Goal: Navigation & Orientation: Understand site structure

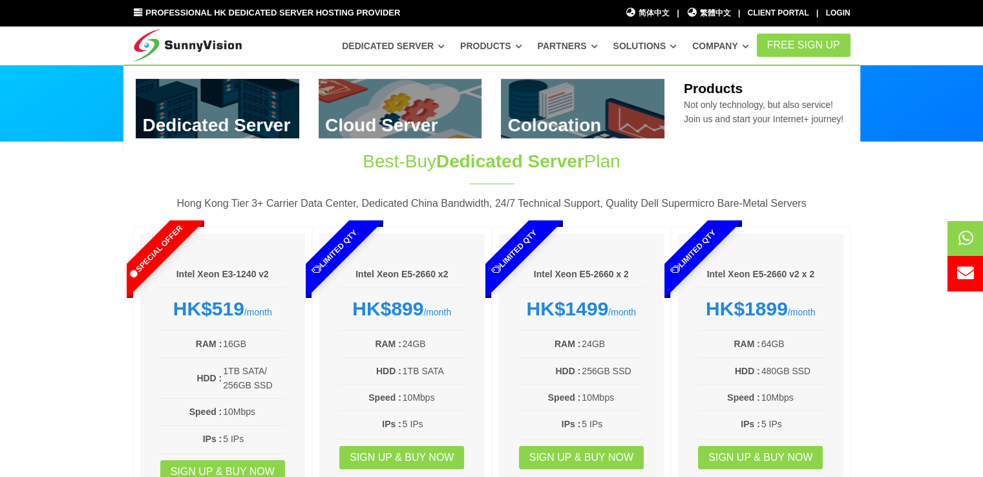
click at [494, 43] on link "Products" at bounding box center [491, 45] width 62 height 23
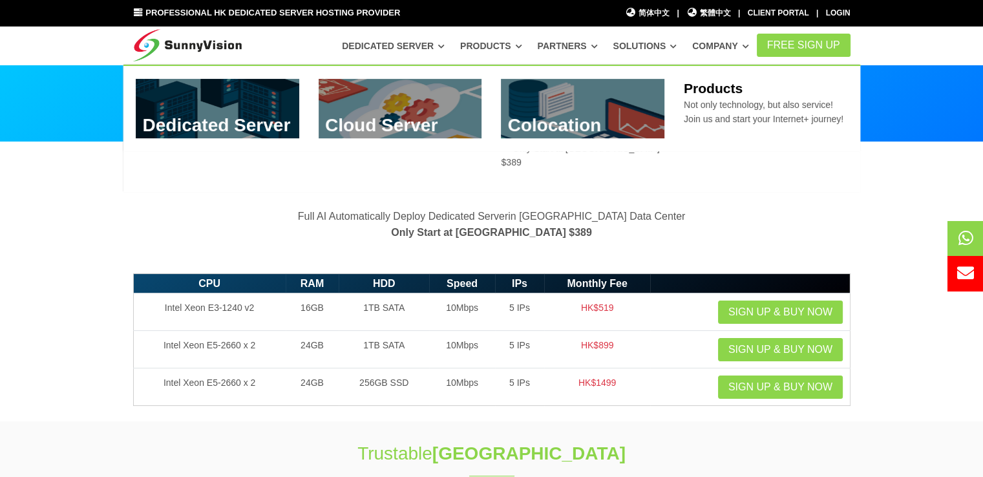
click at [354, 58] on div "Dedicated Server Dedicated Server @ Hong Kong Data Center HDD Storage Server Be…" at bounding box center [504, 45] width 506 height 25
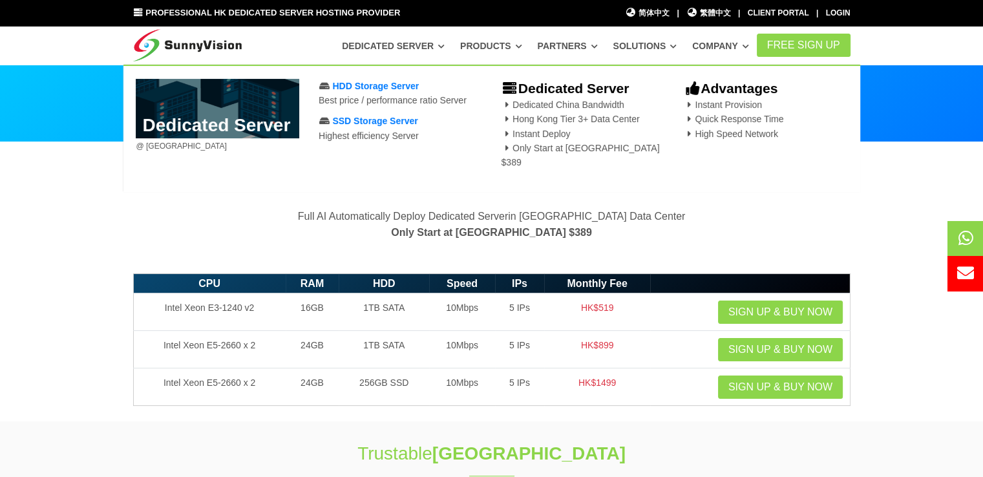
click at [409, 42] on link "Dedicated Server" at bounding box center [393, 45] width 103 height 23
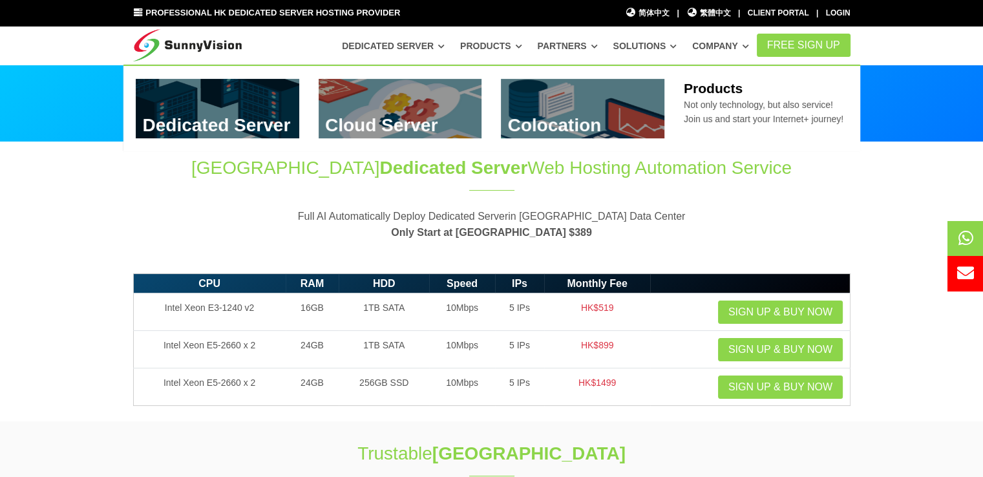
click at [507, 43] on link "Products" at bounding box center [491, 45] width 62 height 23
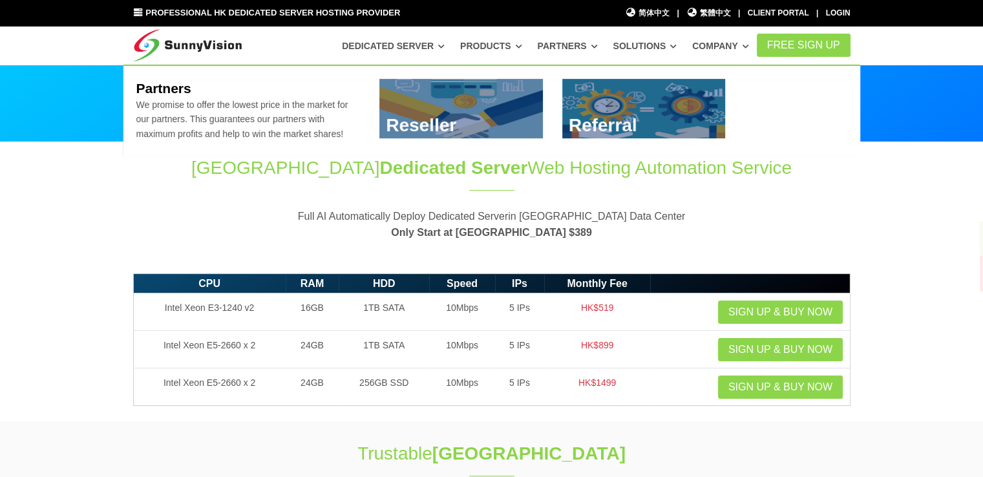
click at [571, 46] on link "Partners" at bounding box center [568, 45] width 60 height 23
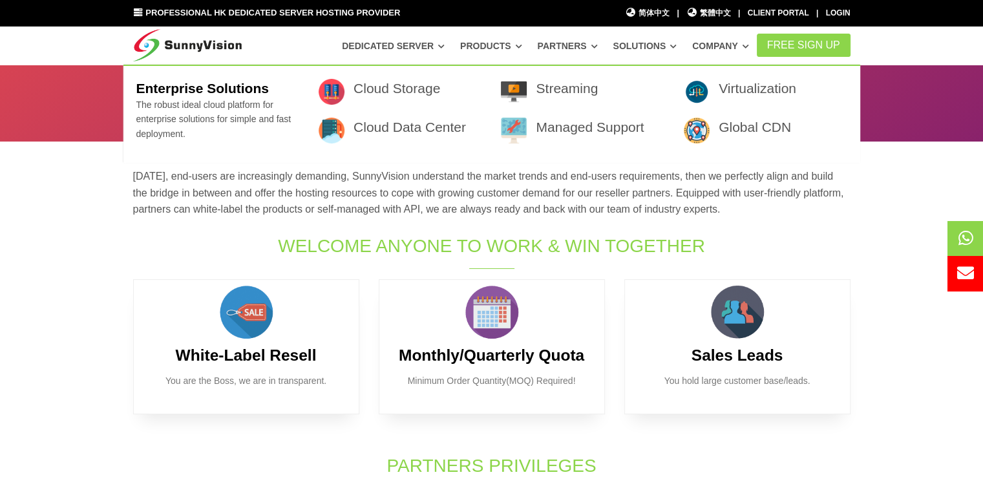
click at [657, 52] on link "Solutions" at bounding box center [645, 45] width 64 height 23
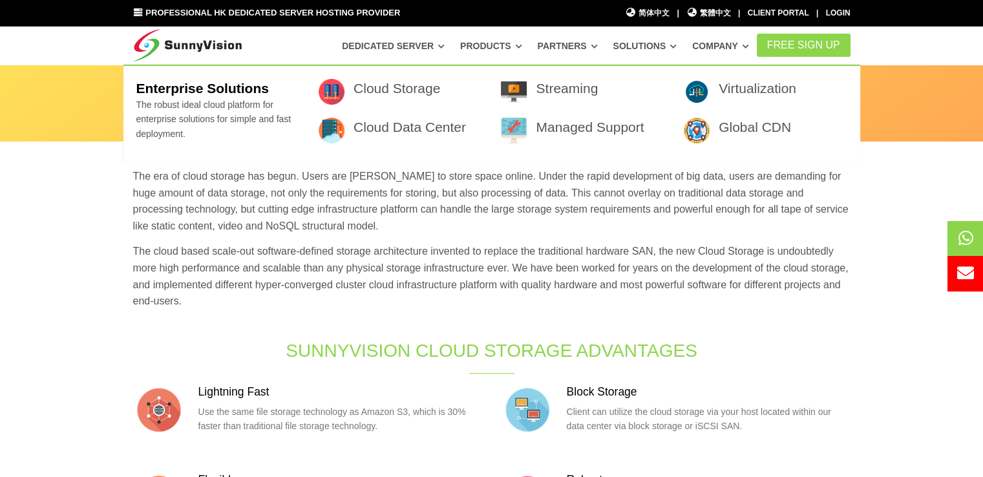
click at [654, 44] on link "Solutions" at bounding box center [645, 45] width 64 height 23
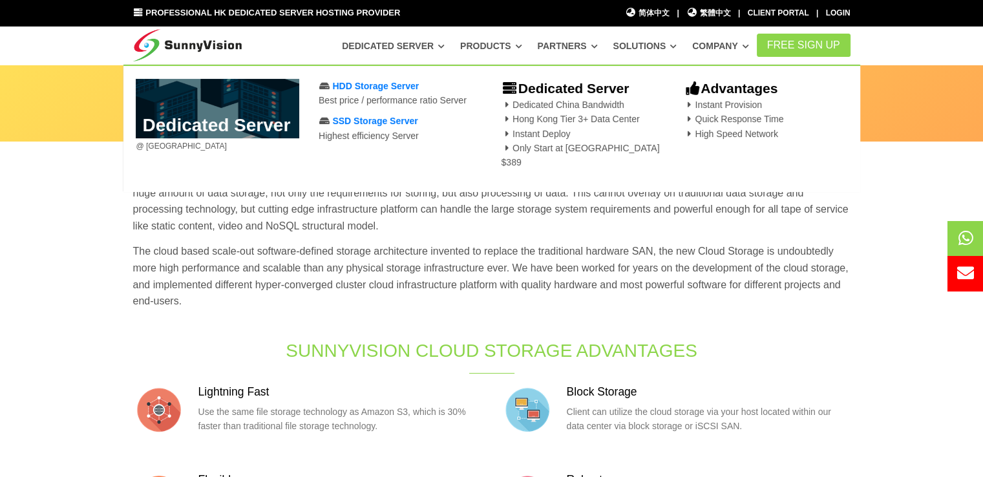
click at [406, 47] on link "Dedicated Server" at bounding box center [393, 45] width 103 height 23
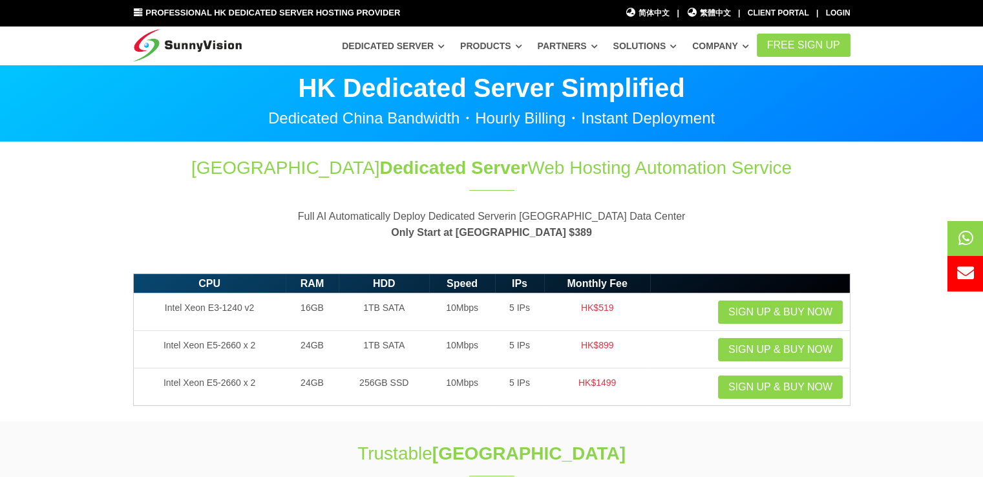
click at [173, 41] on img at bounding box center [187, 42] width 109 height 32
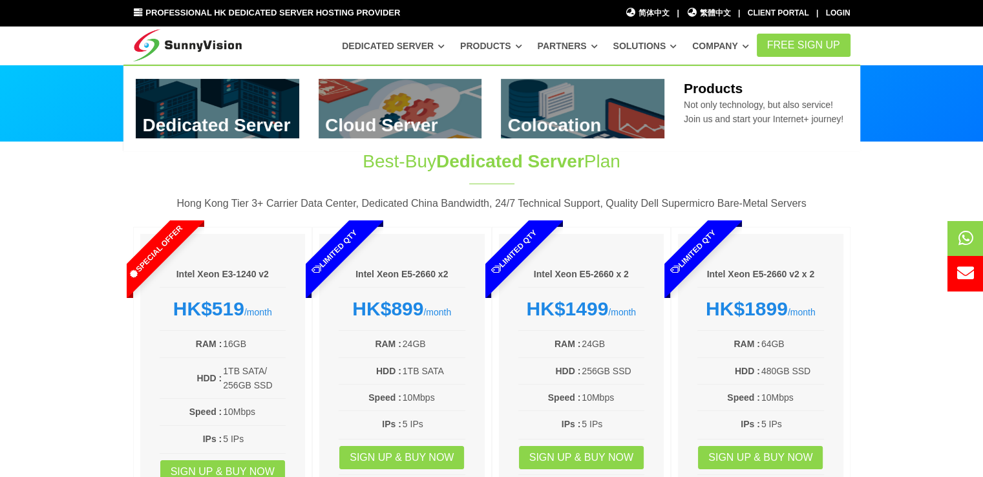
click at [287, 45] on div "Dedicated Server Dedicated Server @ Hong Kong Data Center HDD Storage Server Be…" at bounding box center [504, 45] width 506 height 25
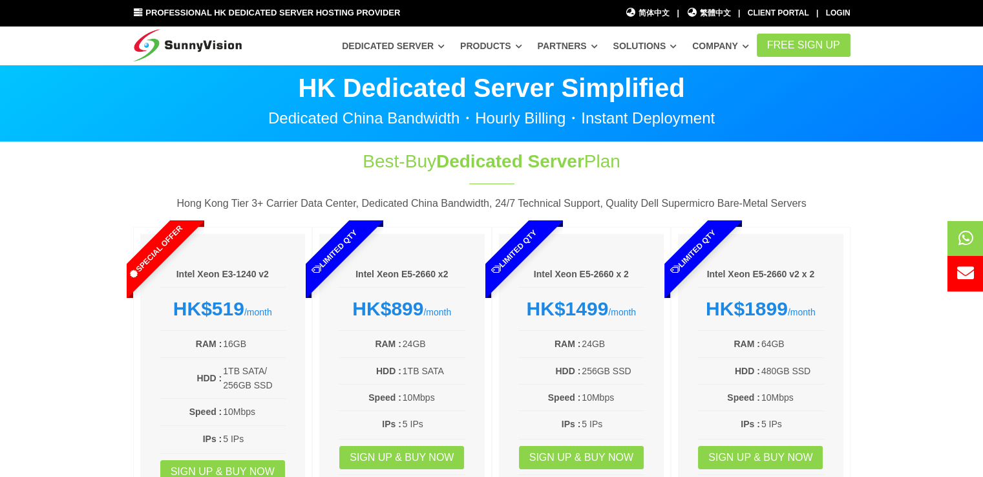
drag, startPoint x: 287, startPoint y: 45, endPoint x: 231, endPoint y: 160, distance: 128.6
click at [231, 160] on div "Best-Buy Dedicated Server Plan Hong Kong Tier 3+ Carrier Data Center, Dedicated…" at bounding box center [491, 348] width 737 height 399
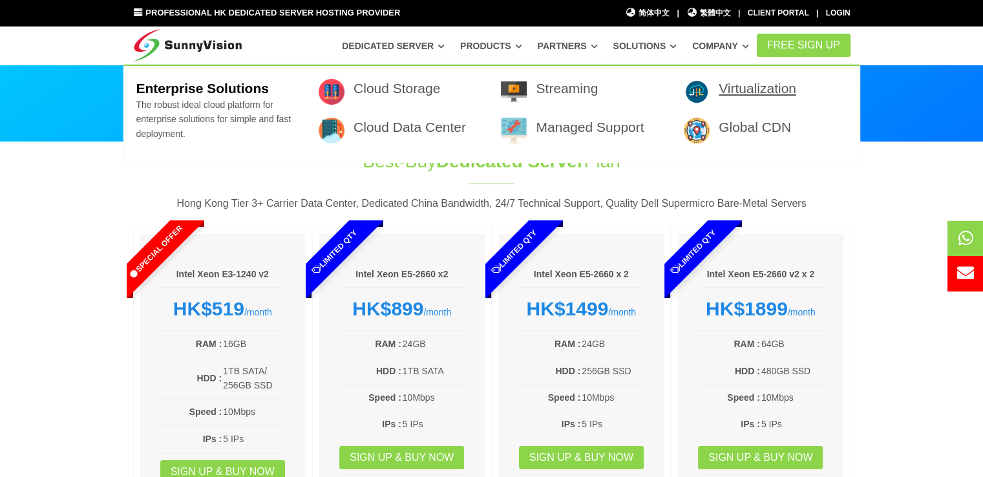
click at [734, 86] on link "Virtualization" at bounding box center [758, 88] width 78 height 15
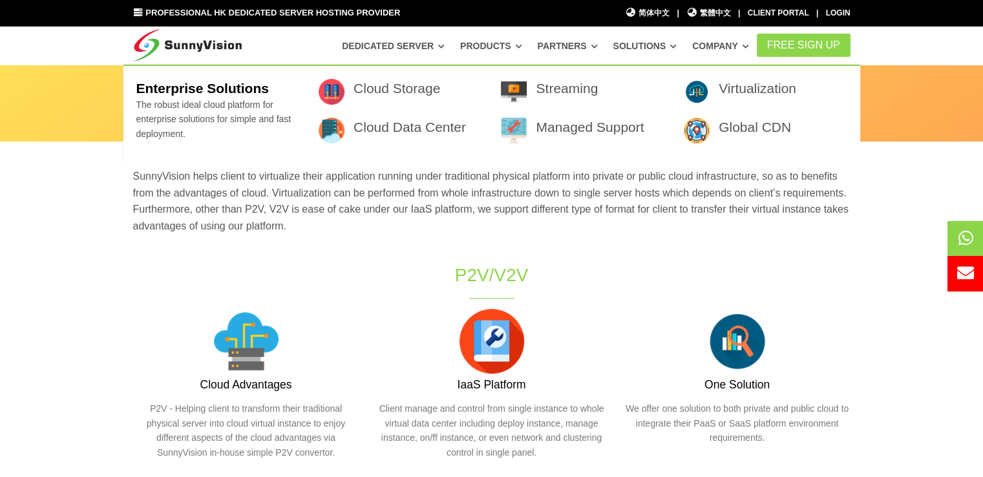
click at [609, 188] on p "SunnyVision helps client to virtualize their application running under traditio…" at bounding box center [491, 201] width 717 height 66
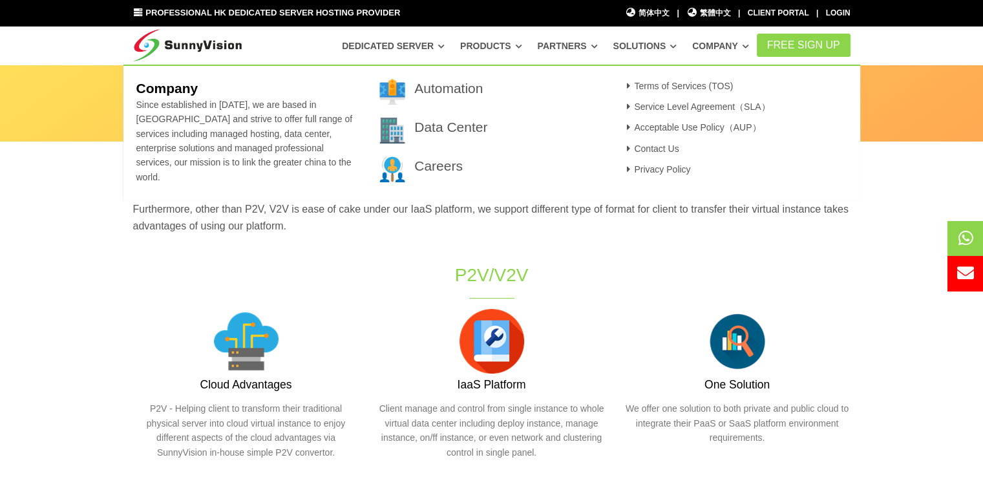
click at [735, 49] on link "Company" at bounding box center [720, 45] width 57 height 23
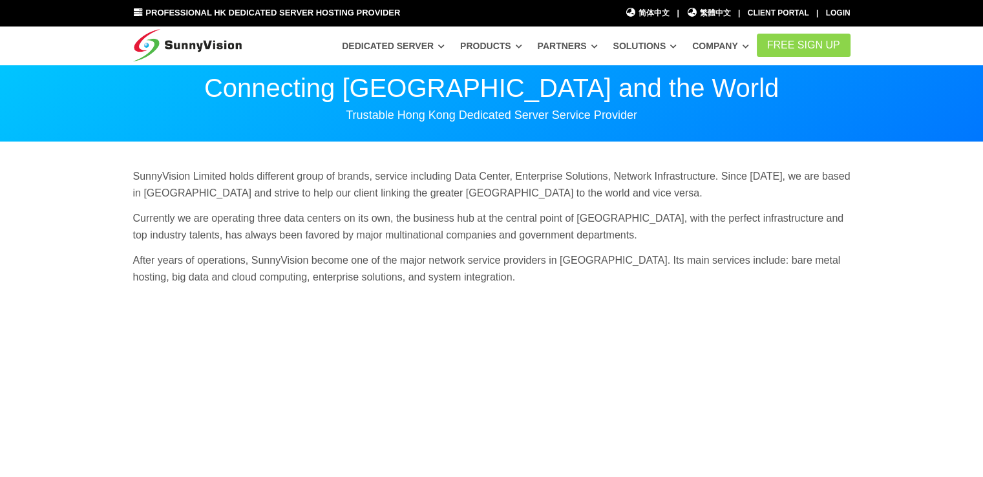
click at [531, 241] on p "Currently we are operating three data centers on its own, the business hub at t…" at bounding box center [491, 226] width 717 height 33
drag, startPoint x: 0, startPoint y: 0, endPoint x: 401, endPoint y: 209, distance: 452.0
click at [401, 209] on div "SunnyVision Limited holds different group of brands, service including Data Cen…" at bounding box center [491, 231] width 737 height 127
click at [732, 205] on div "SunnyVision Limited holds different group of brands, service including Data Cen…" at bounding box center [491, 231] width 737 height 127
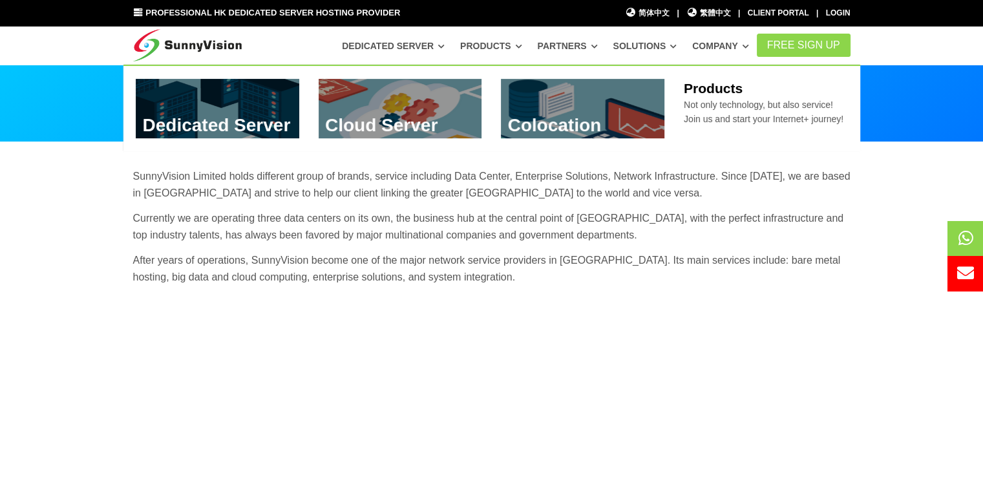
click at [509, 48] on link "Products" at bounding box center [491, 45] width 62 height 23
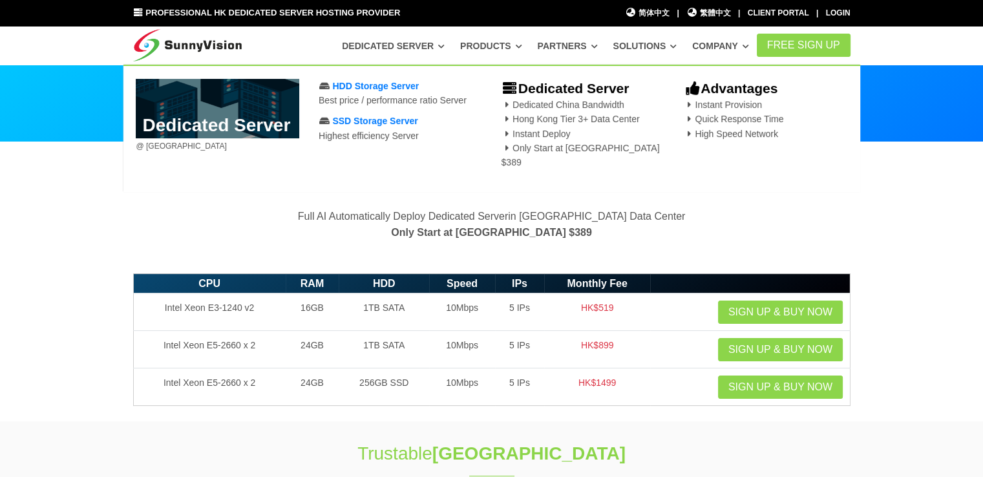
click at [445, 47] on link "Dedicated Server" at bounding box center [393, 45] width 103 height 23
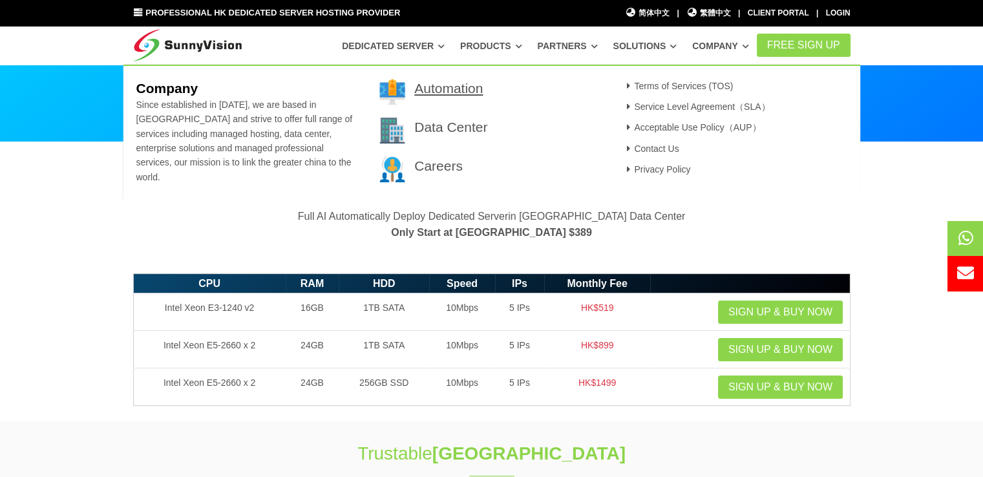
click at [460, 91] on link "Automation" at bounding box center [448, 88] width 68 height 15
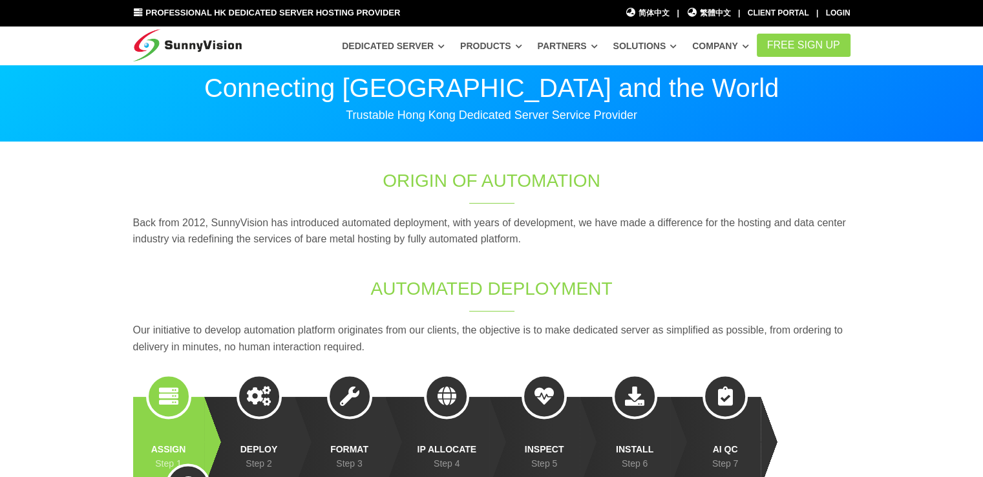
drag, startPoint x: 954, startPoint y: 222, endPoint x: 690, endPoint y: 254, distance: 265.6
click at [690, 254] on div "Back from 2012, SunnyVision has introduced automated deployment, with years of …" at bounding box center [491, 236] width 737 height 42
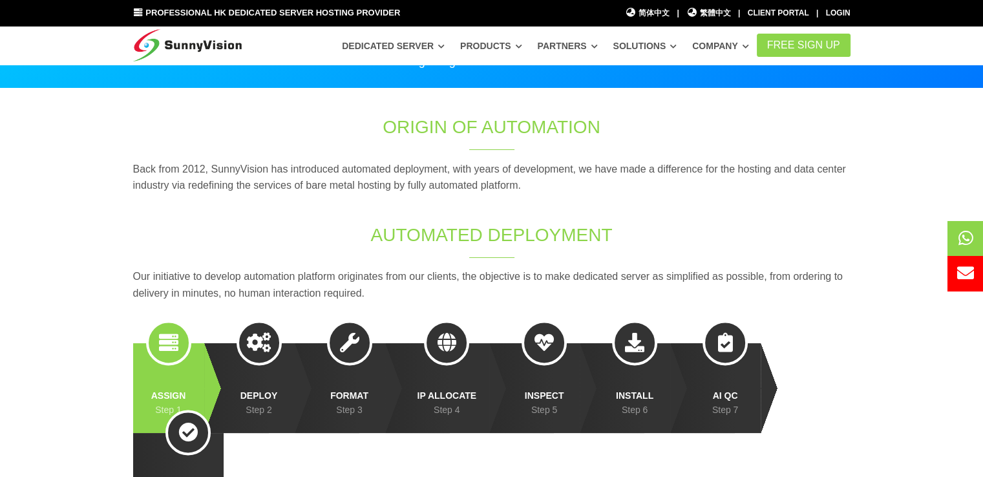
scroll to position [129, 0]
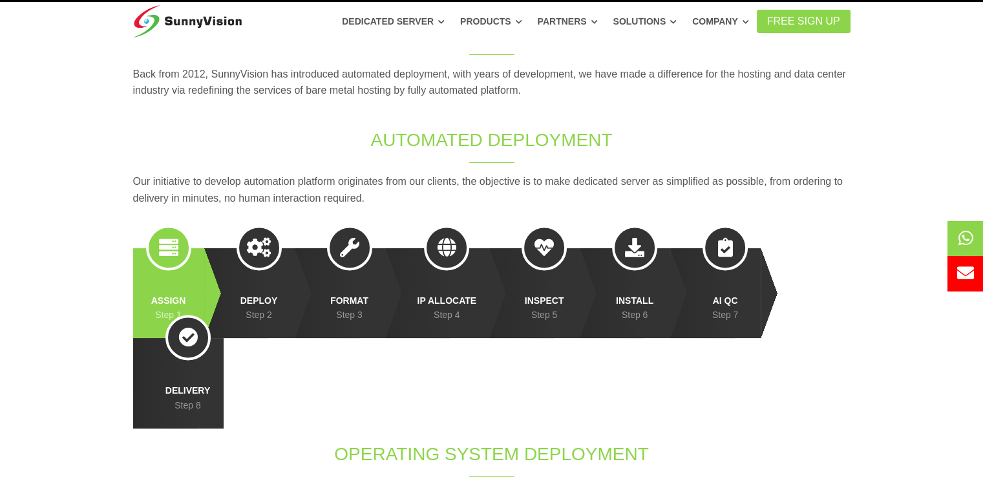
scroll to position [0, 0]
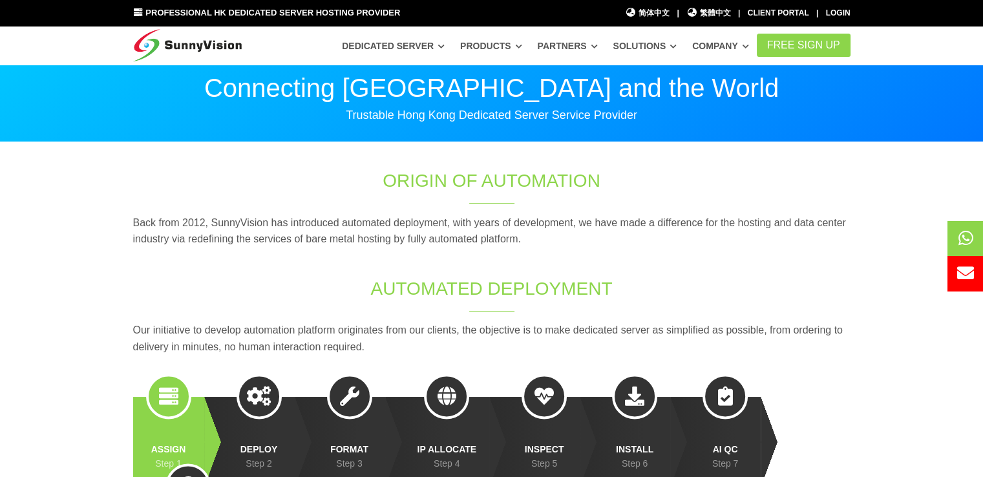
click at [508, 226] on p "Back from 2012, SunnyVision has introduced automated deployment, with years of …" at bounding box center [491, 231] width 717 height 33
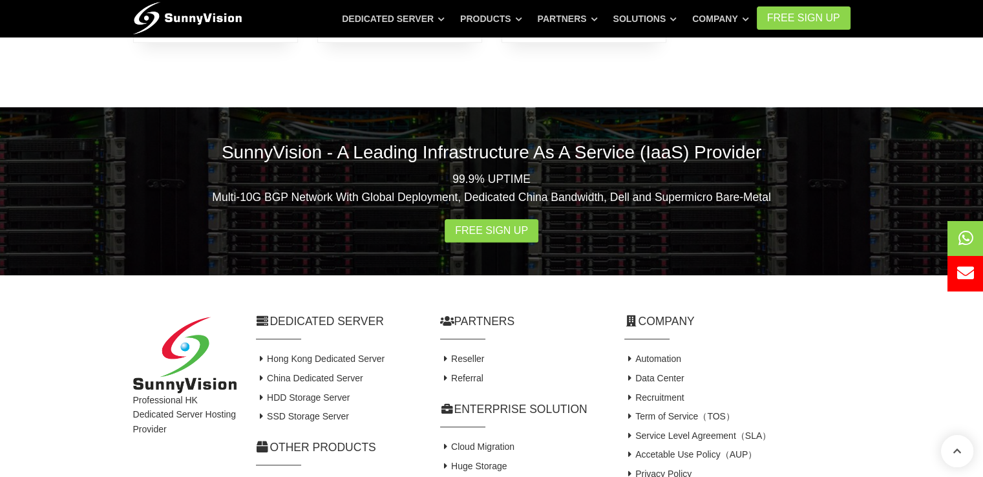
scroll to position [1370, 0]
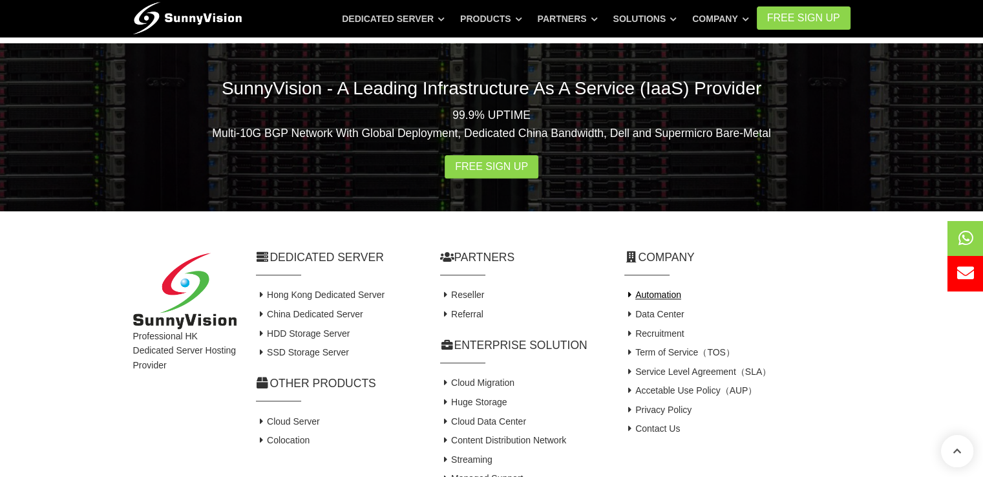
click at [664, 289] on link "Automation" at bounding box center [652, 294] width 57 height 10
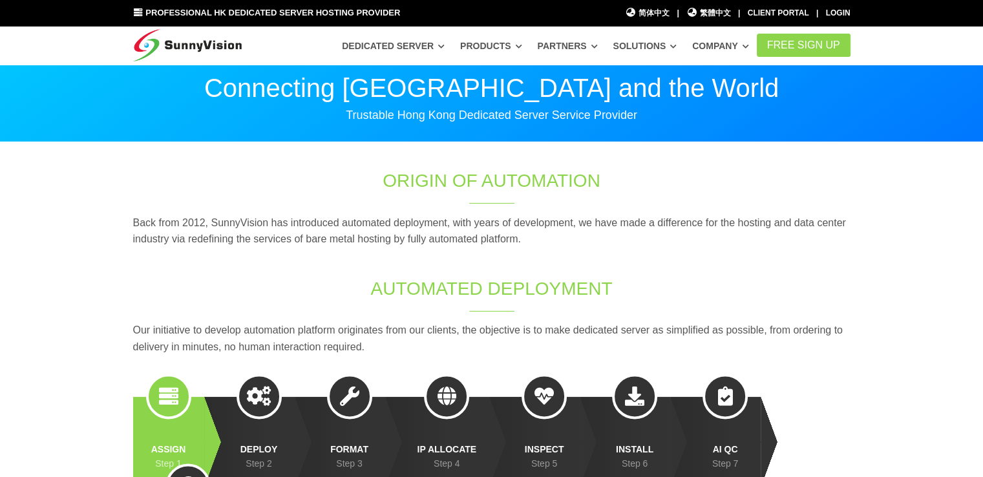
click at [838, 238] on p "Back from 2012, SunnyVision has introduced automated deployment, with years of …" at bounding box center [491, 231] width 717 height 33
drag, startPoint x: 838, startPoint y: 238, endPoint x: 735, endPoint y: 255, distance: 104.2
click at [735, 255] on div "Back from 2012, SunnyVision has introduced automated deployment, with years of …" at bounding box center [491, 236] width 737 height 42
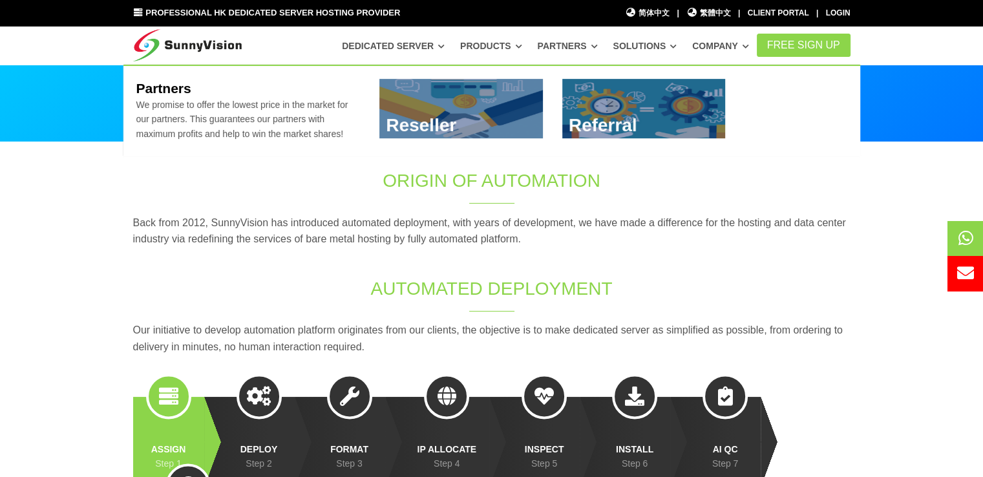
click at [569, 42] on link "Partners" at bounding box center [568, 45] width 60 height 23
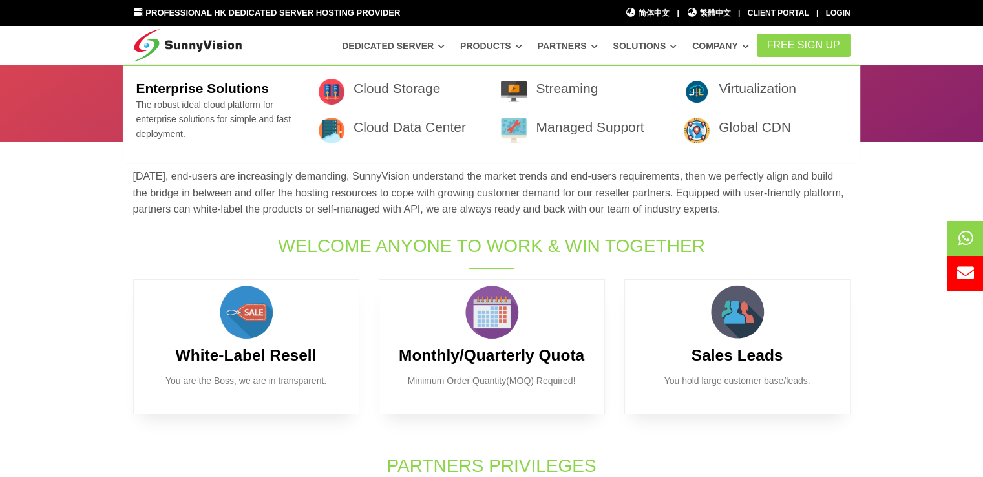
click at [651, 39] on link "Solutions" at bounding box center [645, 45] width 64 height 23
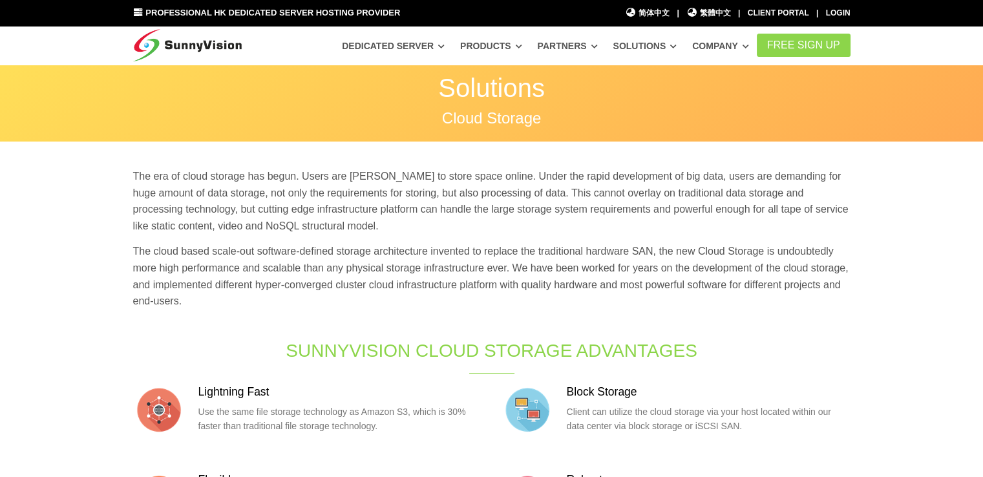
click at [651, 45] on link "Solutions" at bounding box center [645, 45] width 64 height 23
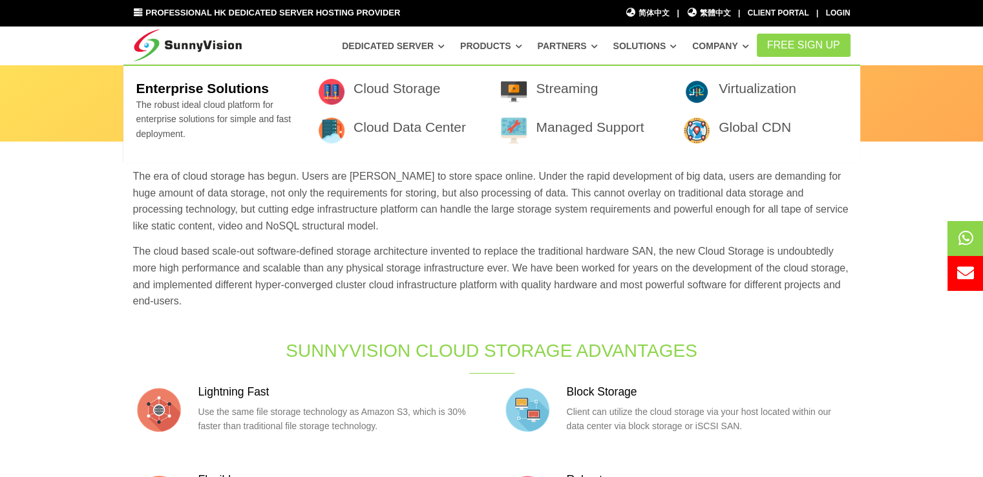
click at [948, 264] on span at bounding box center [987, 273] width 81 height 35
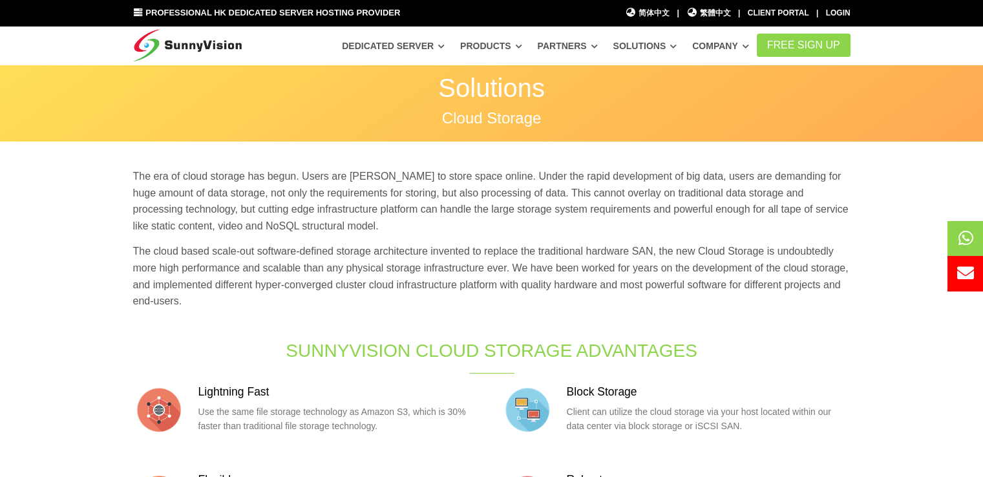
drag, startPoint x: 894, startPoint y: 282, endPoint x: 832, endPoint y: 153, distance: 143.9
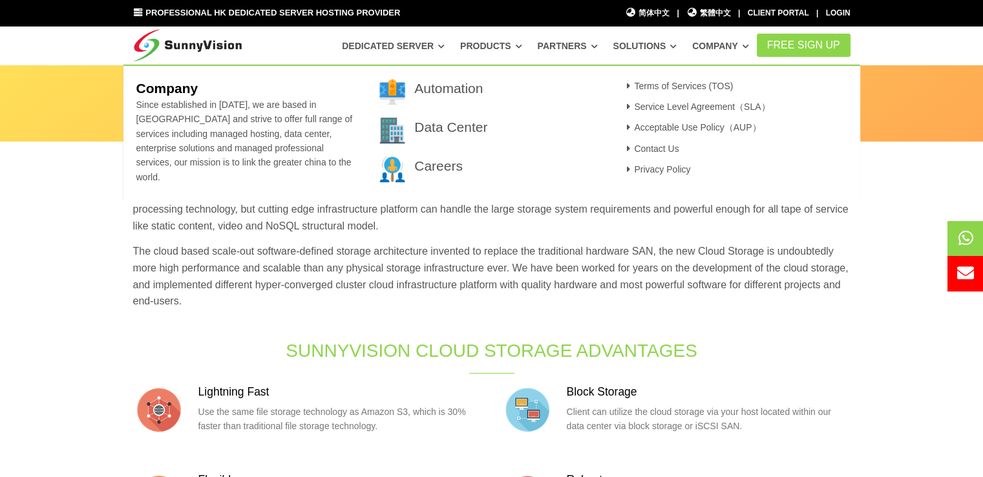
click at [209, 132] on span "Since established in [DATE], we are based in [GEOGRAPHIC_DATA] and strive to of…" at bounding box center [244, 141] width 216 height 83
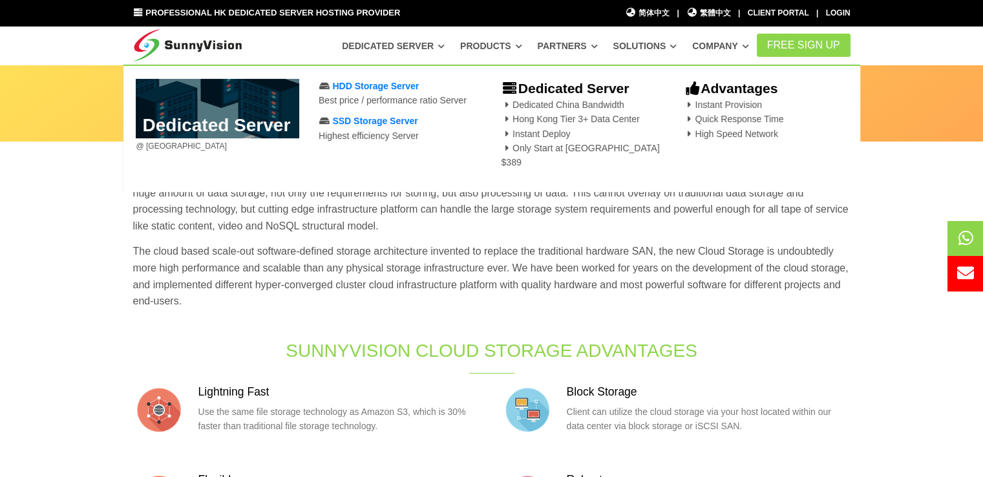
click at [445, 45] on icon at bounding box center [441, 46] width 6 height 7
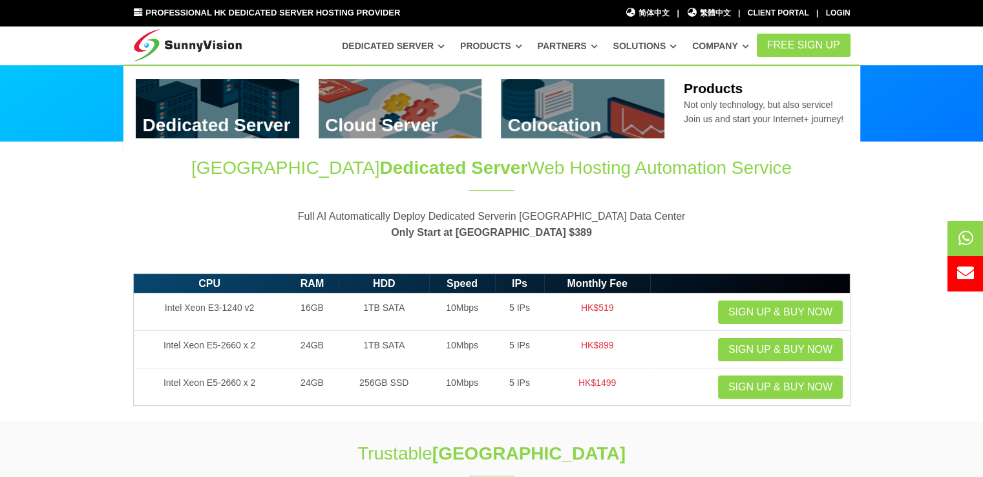
click at [529, 91] on link at bounding box center [582, 108] width 163 height 59
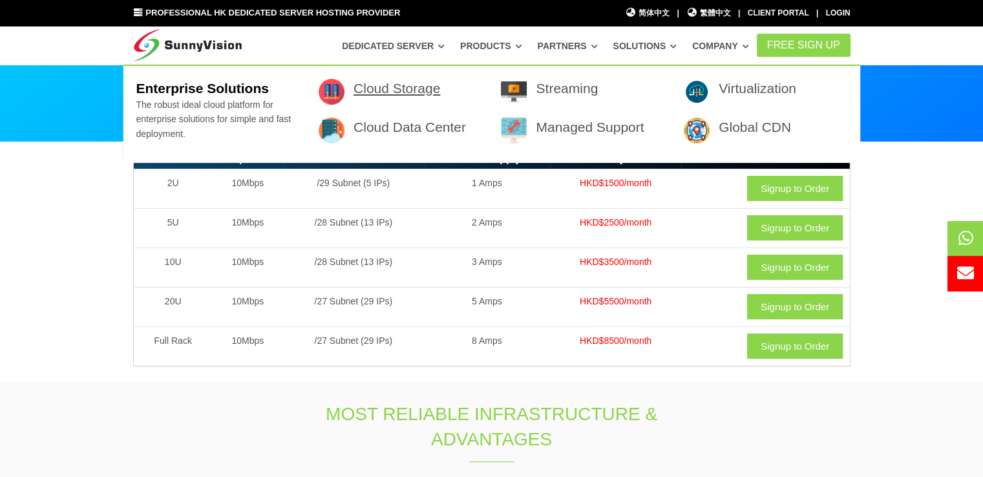
click at [428, 94] on link "Cloud Storage" at bounding box center [396, 88] width 87 height 15
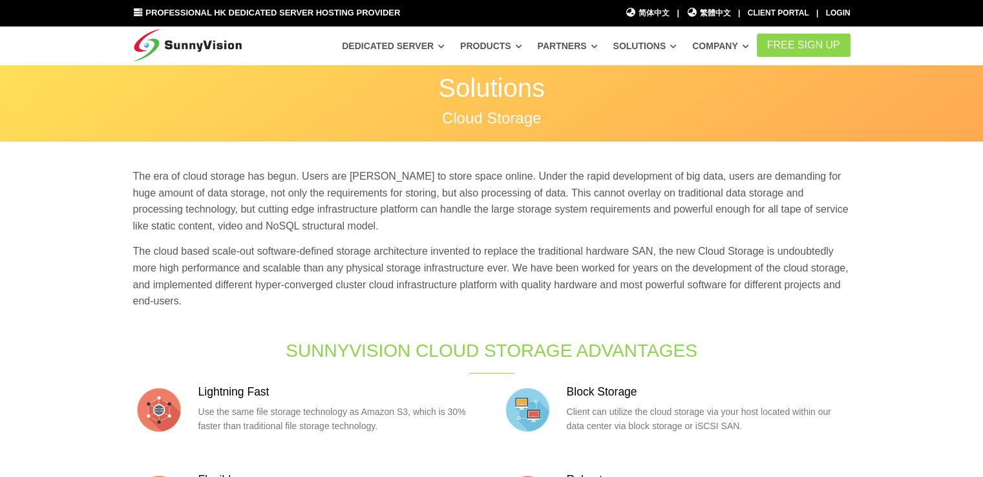
click at [569, 196] on p "The era of cloud storage has begun. Users are [PERSON_NAME] to store space onli…" at bounding box center [491, 201] width 717 height 66
drag, startPoint x: 569, startPoint y: 196, endPoint x: 522, endPoint y: 203, distance: 47.0
click at [522, 203] on p "The era of cloud storage has begun. Users are [PERSON_NAME] to store space onli…" at bounding box center [491, 201] width 717 height 66
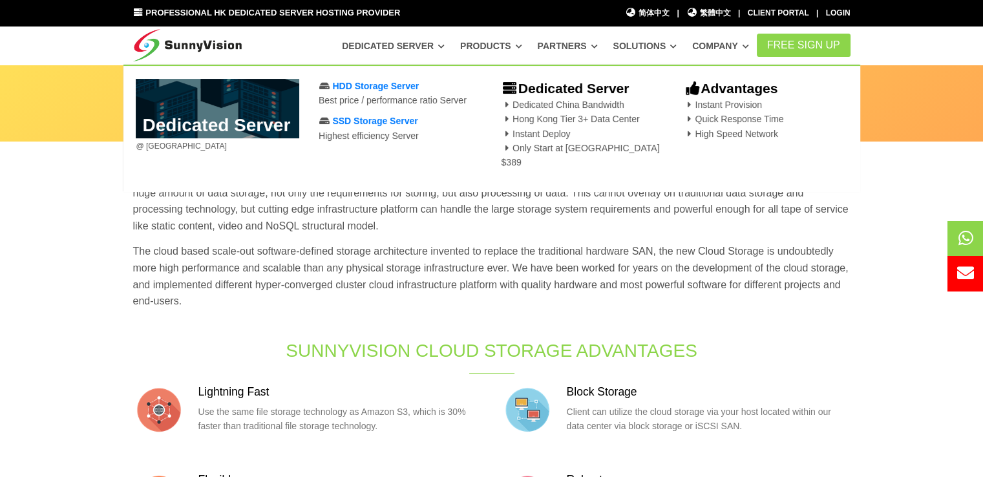
click at [185, 47] on img at bounding box center [187, 42] width 109 height 32
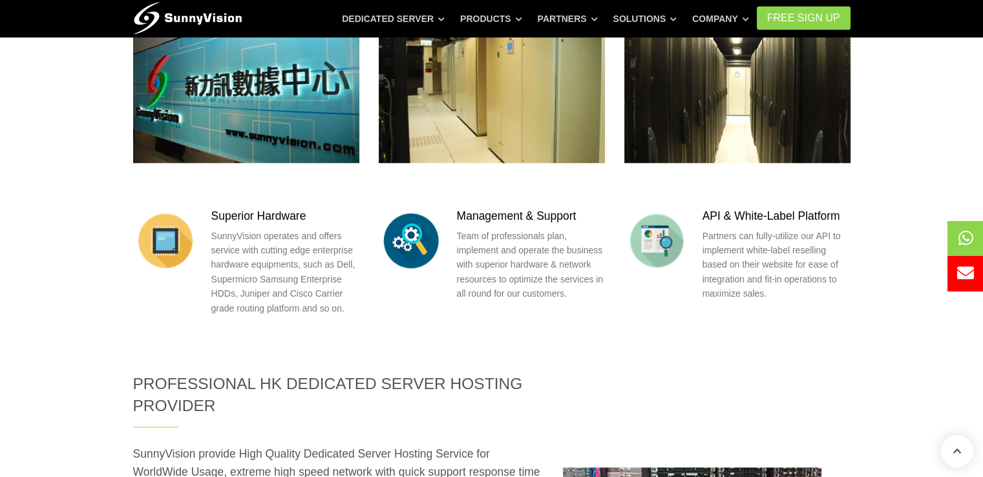
scroll to position [1486, 0]
